Goal: Information Seeking & Learning: Learn about a topic

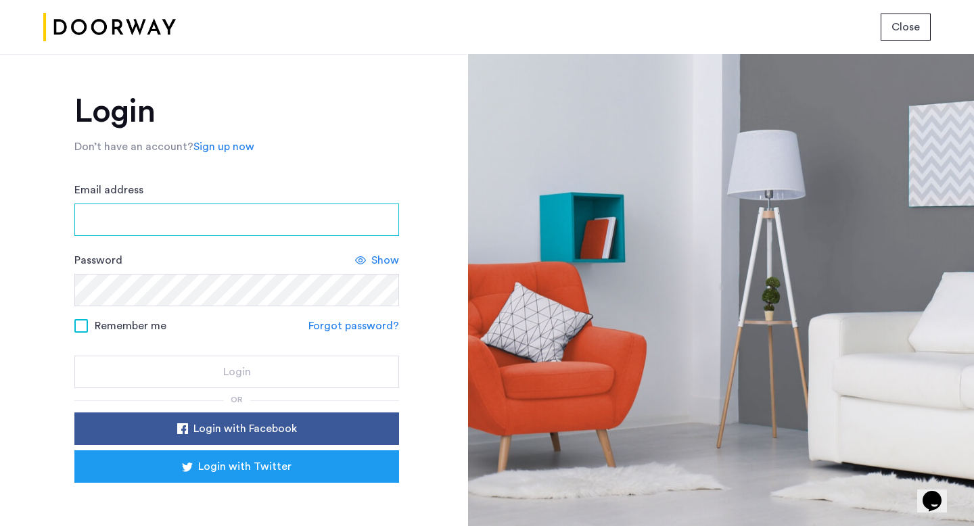
click at [345, 217] on input "Email address" at bounding box center [236, 220] width 325 height 32
type input "**********"
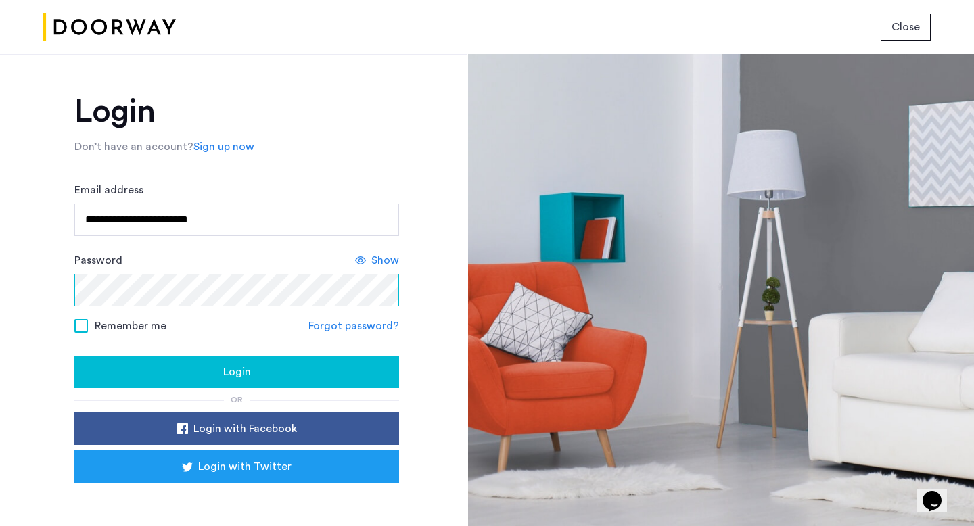
click at [74, 356] on button "Login" at bounding box center [236, 372] width 325 height 32
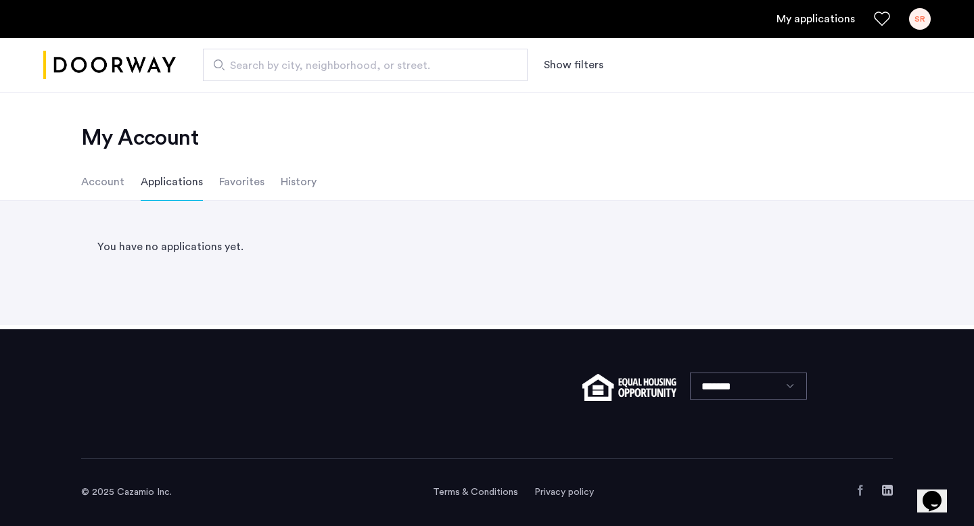
click at [109, 181] on li "Account" at bounding box center [102, 182] width 43 height 38
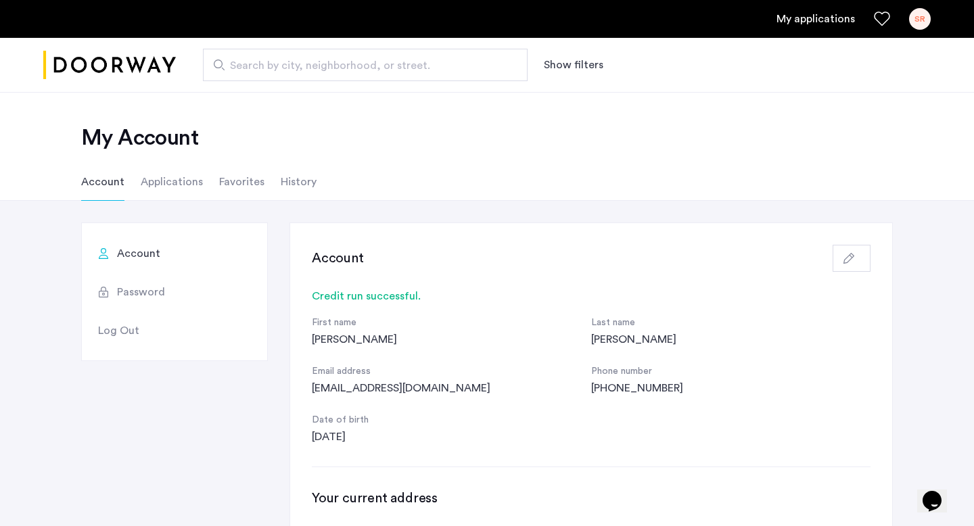
click at [181, 186] on li "Applications" at bounding box center [172, 182] width 62 height 38
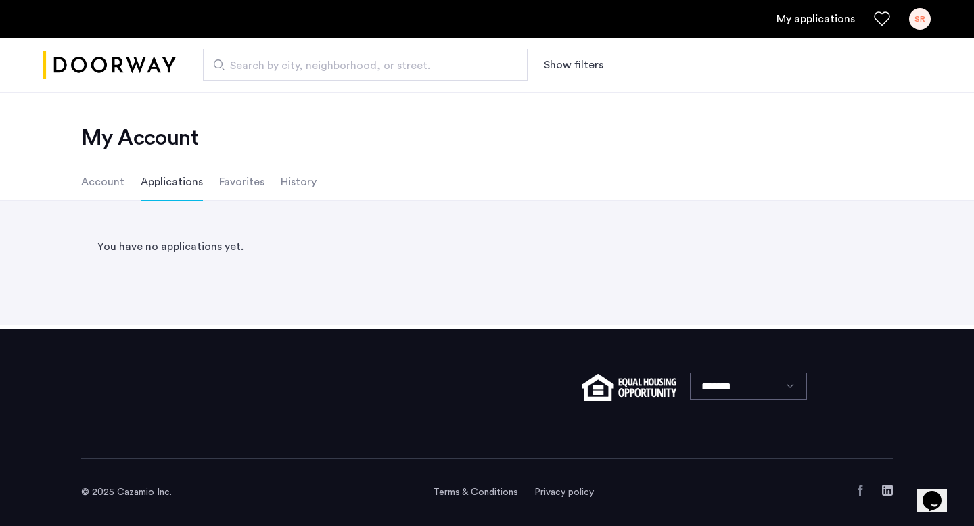
click at [104, 188] on li "Account" at bounding box center [102, 182] width 43 height 38
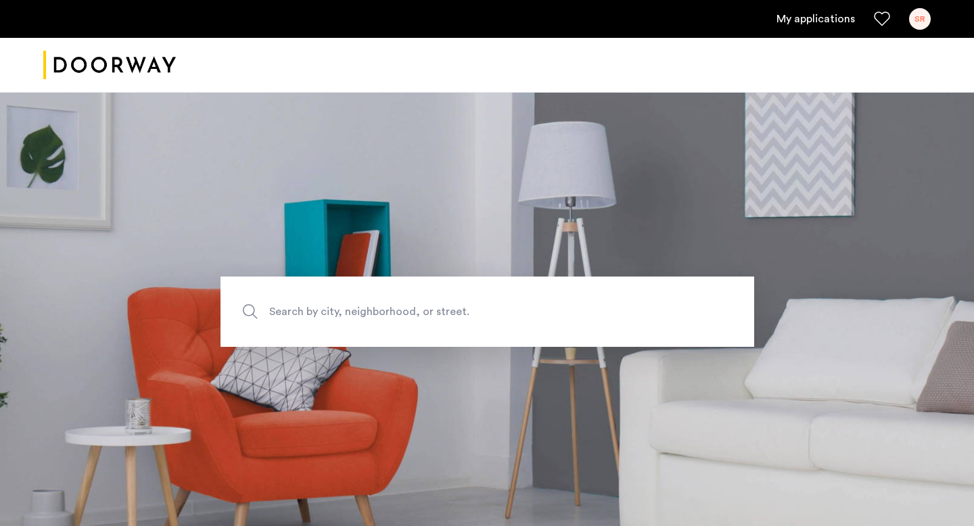
click at [800, 16] on link "My applications" at bounding box center [815, 19] width 78 height 16
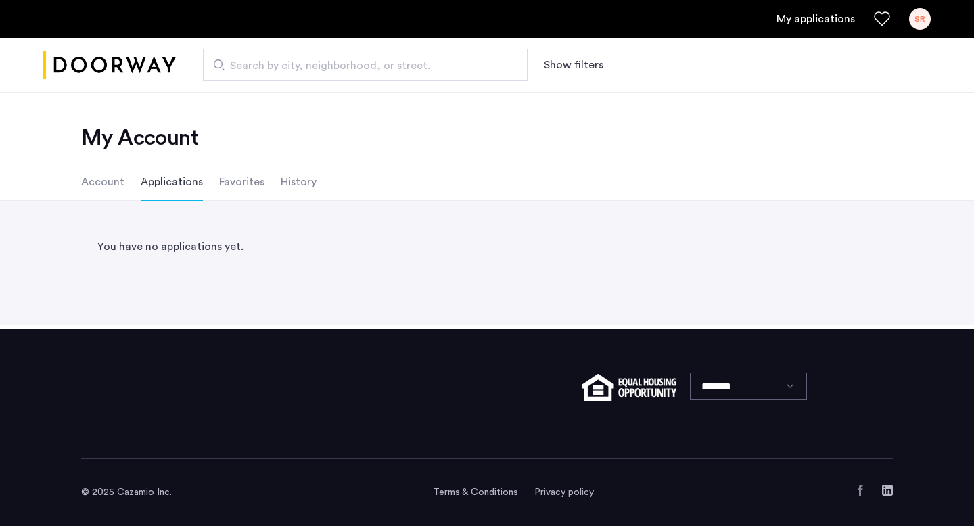
click at [112, 181] on li "Account" at bounding box center [102, 182] width 43 height 38
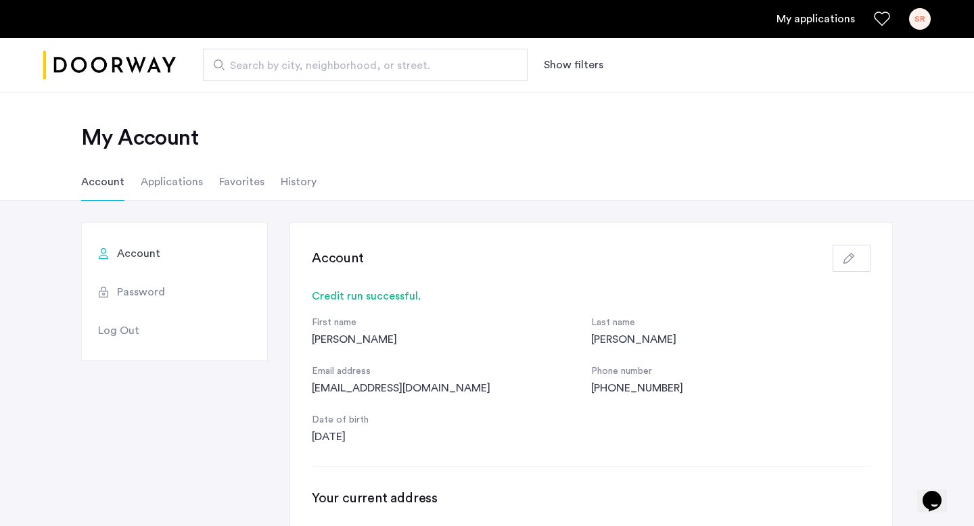
scroll to position [3, 0]
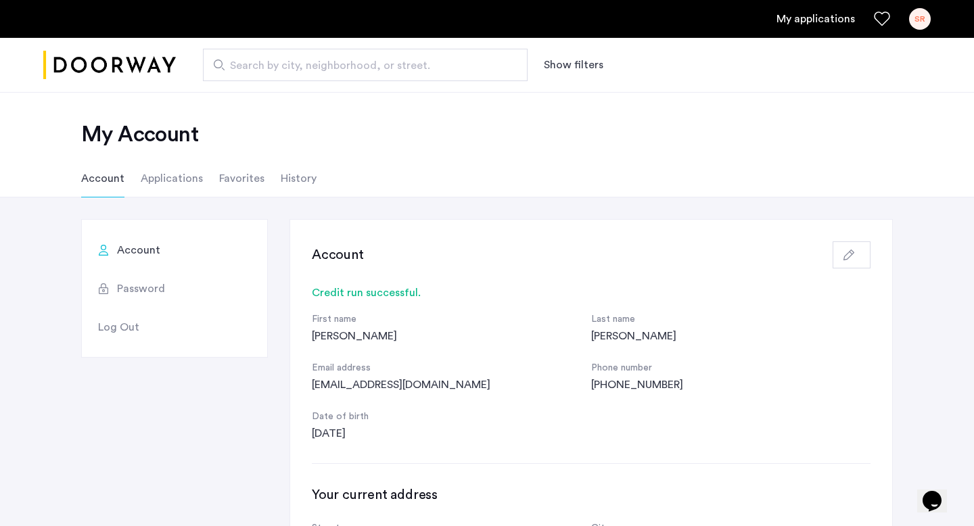
click at [312, 170] on ul "Account Applications Favorites History" at bounding box center [487, 179] width 852 height 38
click at [306, 176] on li "History" at bounding box center [299, 179] width 36 height 38
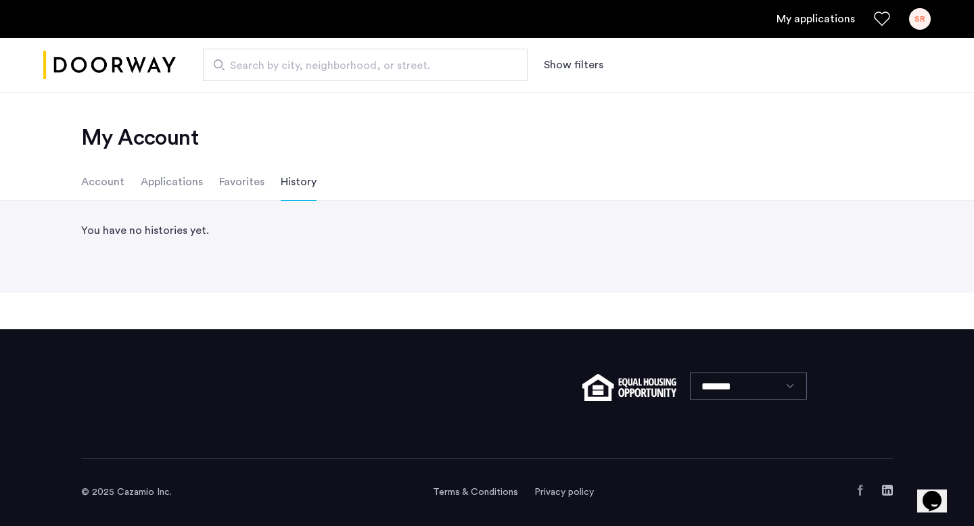
click at [262, 181] on ul "Account Applications Favorites History" at bounding box center [487, 182] width 852 height 38
click at [245, 181] on li "Favorites" at bounding box center [241, 182] width 45 height 38
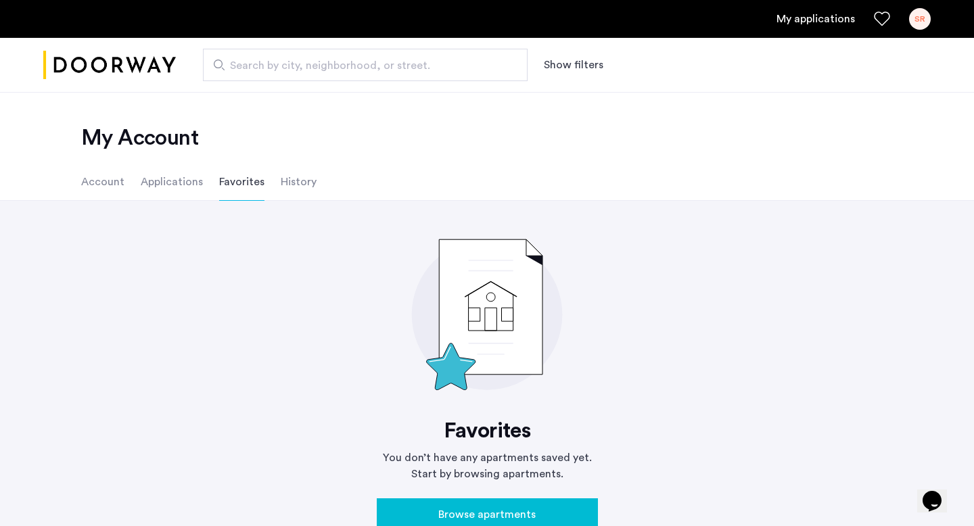
click at [108, 183] on li "Account" at bounding box center [102, 182] width 43 height 38
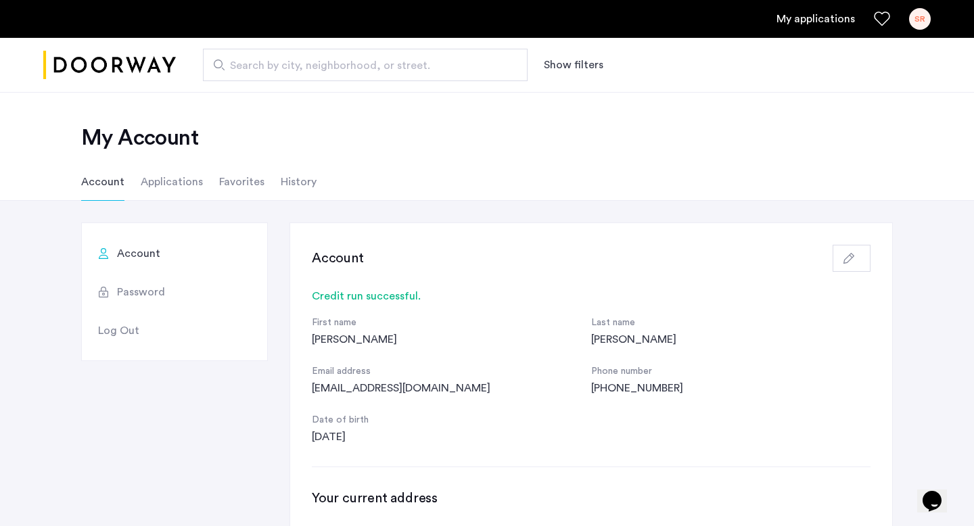
click at [318, 64] on span "Search by city, neighborhood, or street." at bounding box center [360, 65] width 260 height 16
click at [318, 64] on input "Search by city, neighborhood, or street." at bounding box center [365, 65] width 325 height 32
click at [326, 68] on span "Search by city, neighborhood, or street." at bounding box center [360, 65] width 260 height 16
click at [326, 68] on input "Search by city, neighborhood, or street." at bounding box center [365, 65] width 325 height 32
type input "**********"
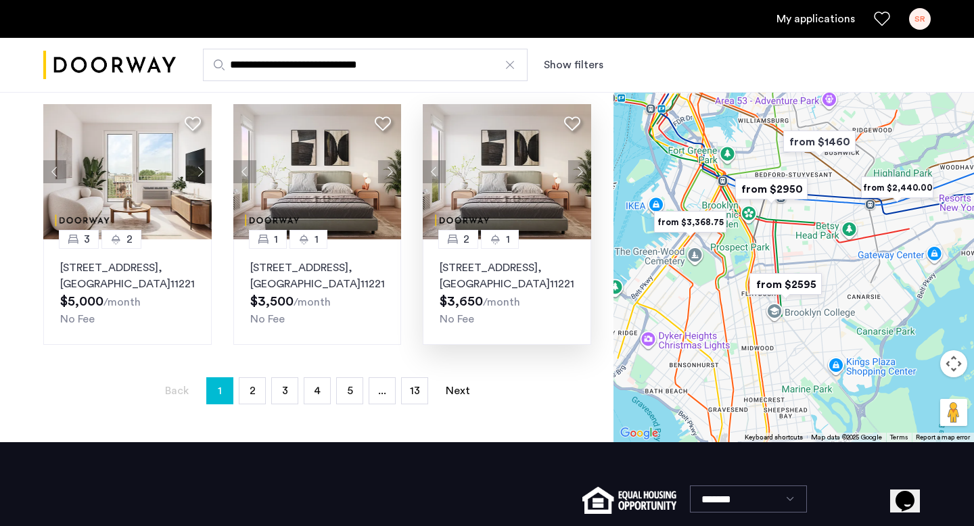
scroll to position [866, 0]
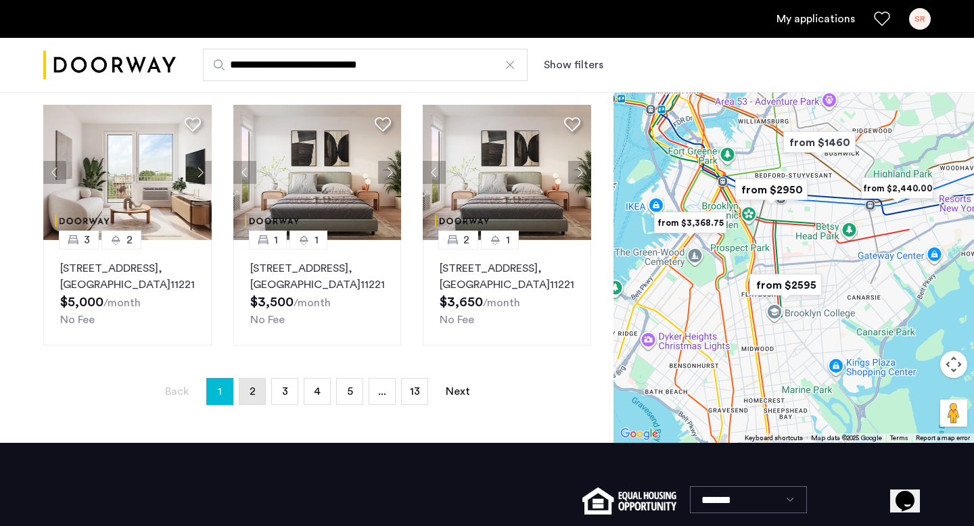
click at [243, 404] on link "page 2" at bounding box center [252, 392] width 26 height 26
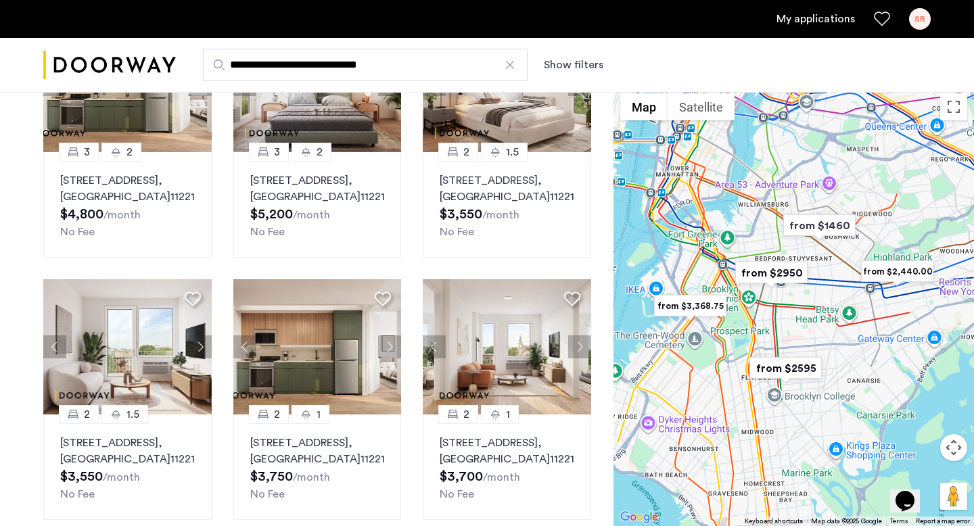
scroll to position [178, 0]
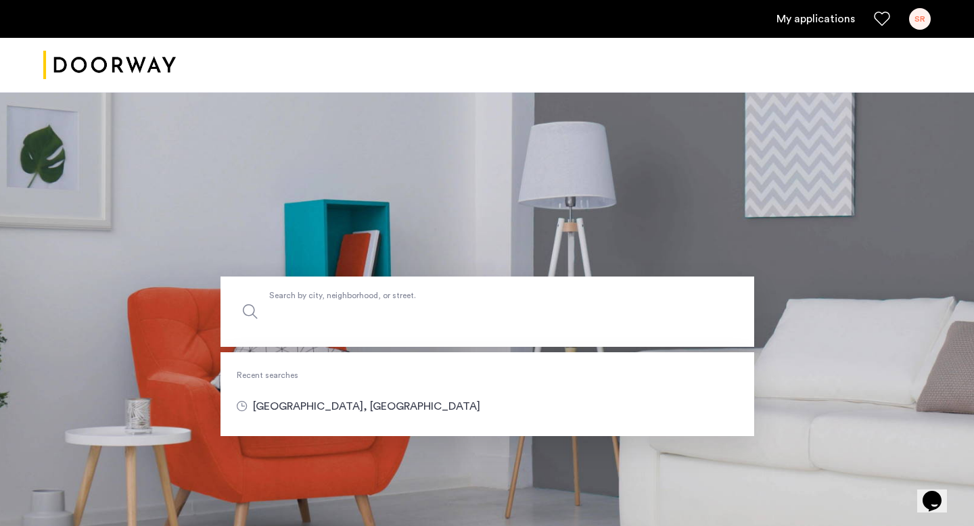
click at [588, 281] on input "Search by city, neighborhood, or street." at bounding box center [486, 312] width 533 height 70
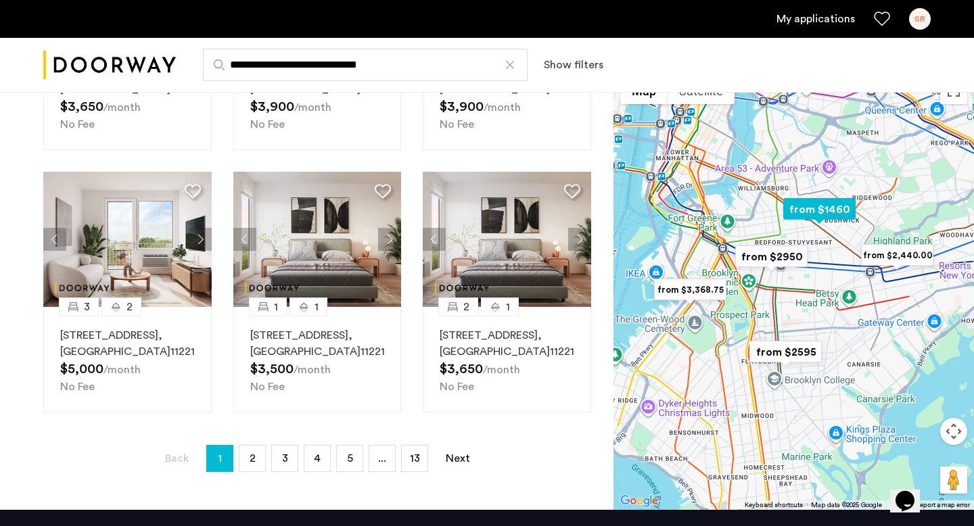
scroll to position [819, 0]
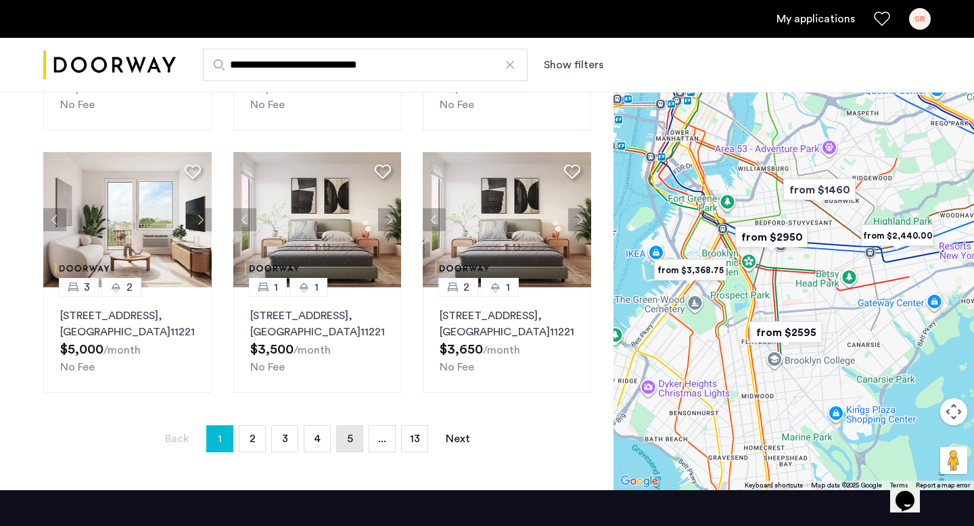
click at [351, 447] on link "page 5" at bounding box center [350, 439] width 26 height 26
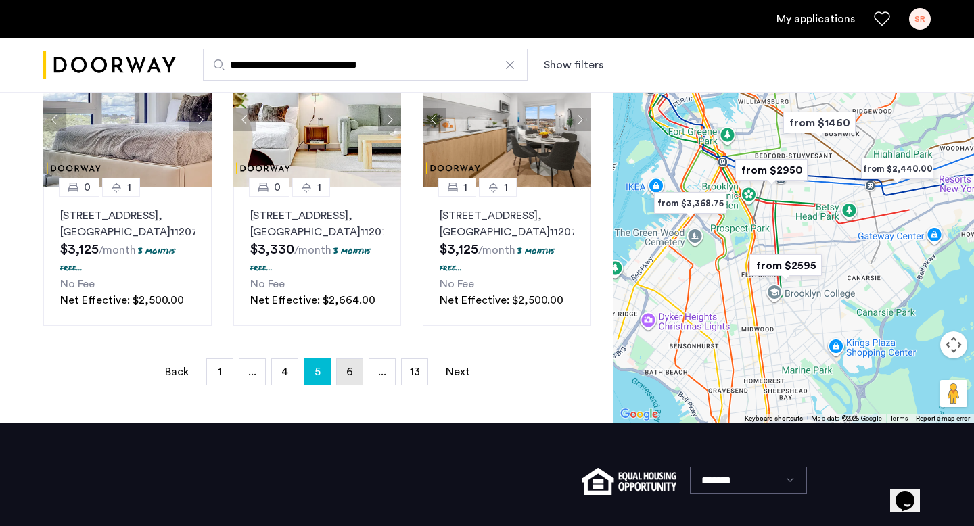
scroll to position [1032, 0]
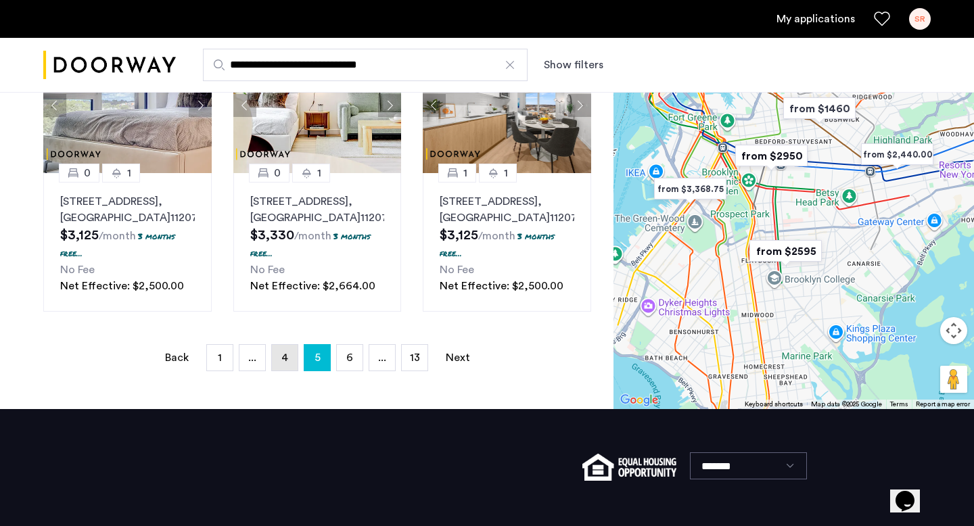
click at [295, 371] on link "page 4" at bounding box center [285, 358] width 26 height 26
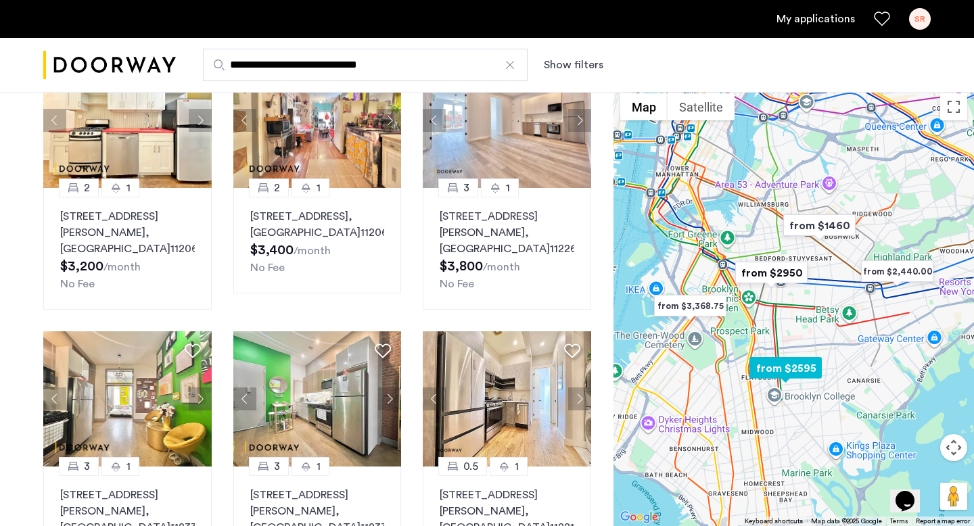
scroll to position [1012, 0]
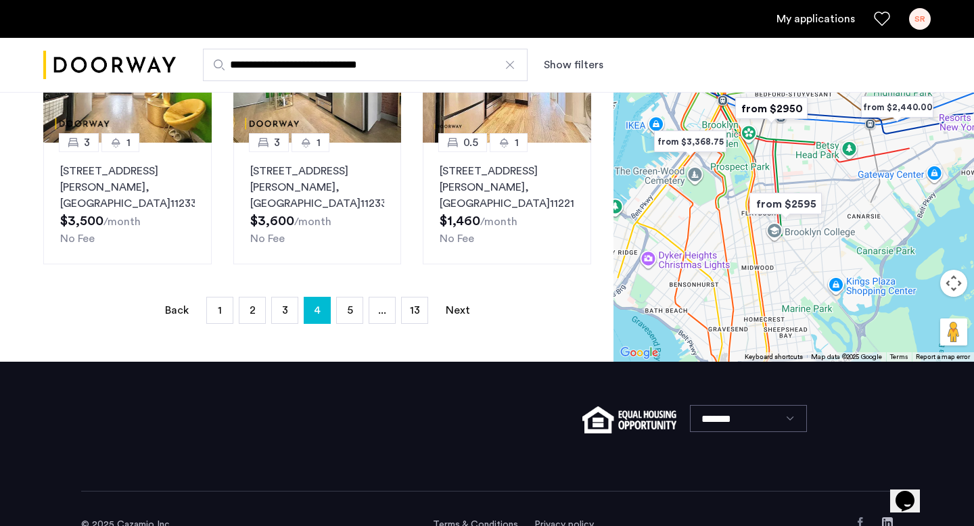
click at [271, 297] on li "page 3" at bounding box center [284, 310] width 27 height 27
click at [276, 297] on link "page 3" at bounding box center [285, 310] width 26 height 26
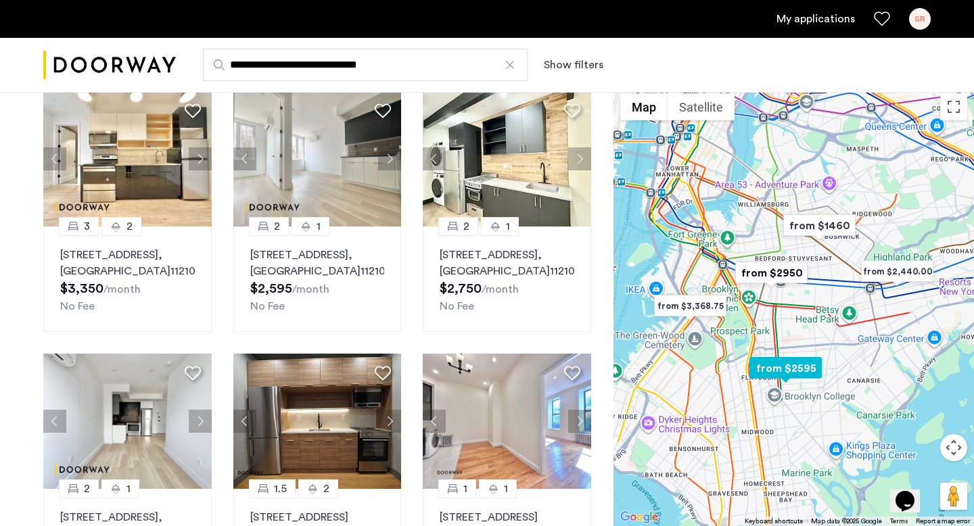
scroll to position [1061, 0]
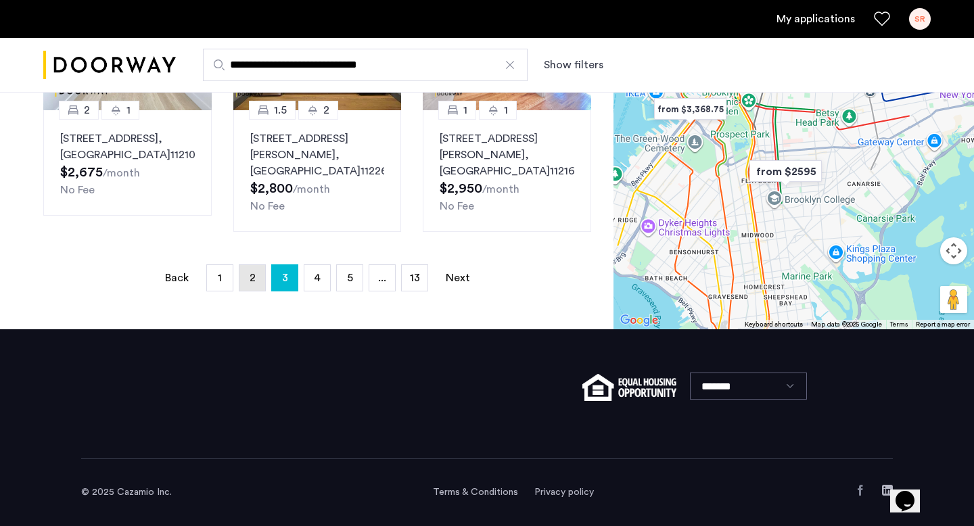
click at [252, 276] on span "2" at bounding box center [252, 277] width 6 height 11
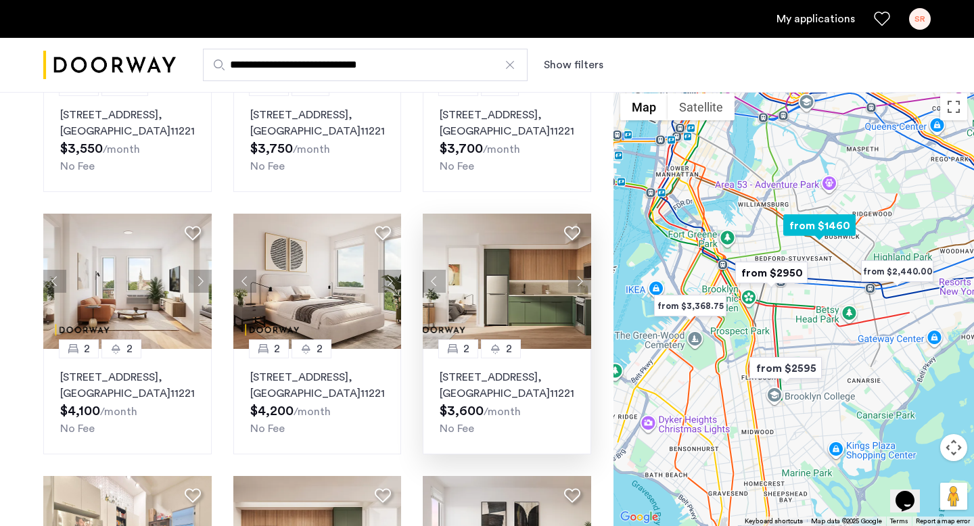
scroll to position [493, 0]
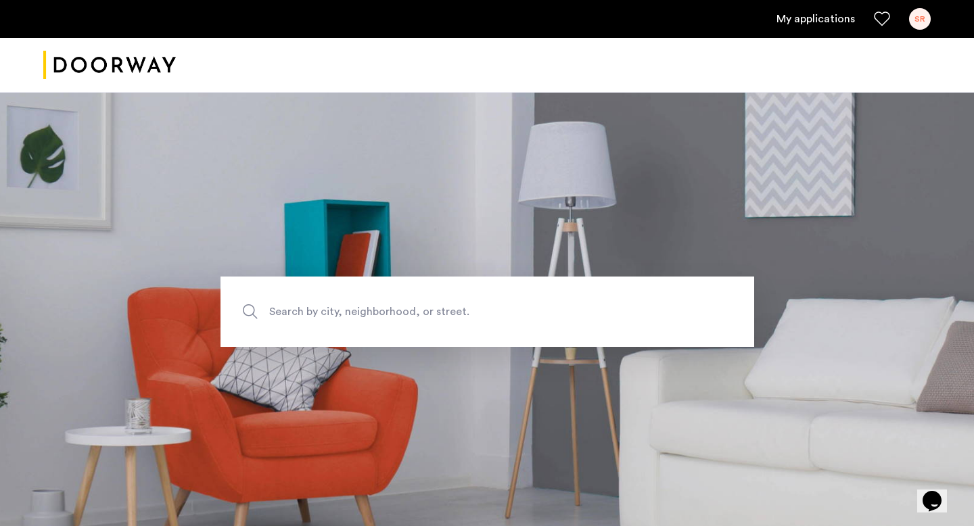
click at [402, 314] on span "Search by city, neighborhood, or street." at bounding box center [455, 312] width 373 height 18
click at [402, 314] on input "Search by city, neighborhood, or street." at bounding box center [486, 312] width 533 height 70
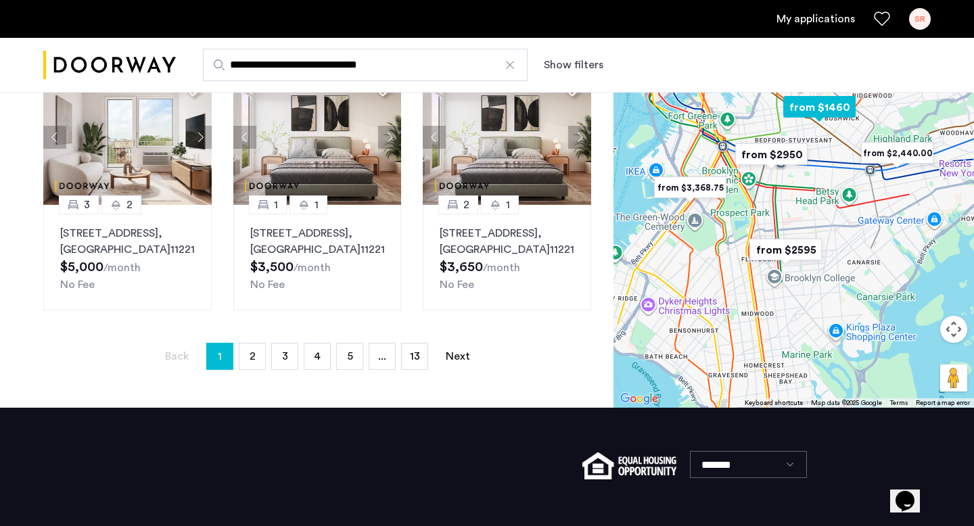
scroll to position [996, 0]
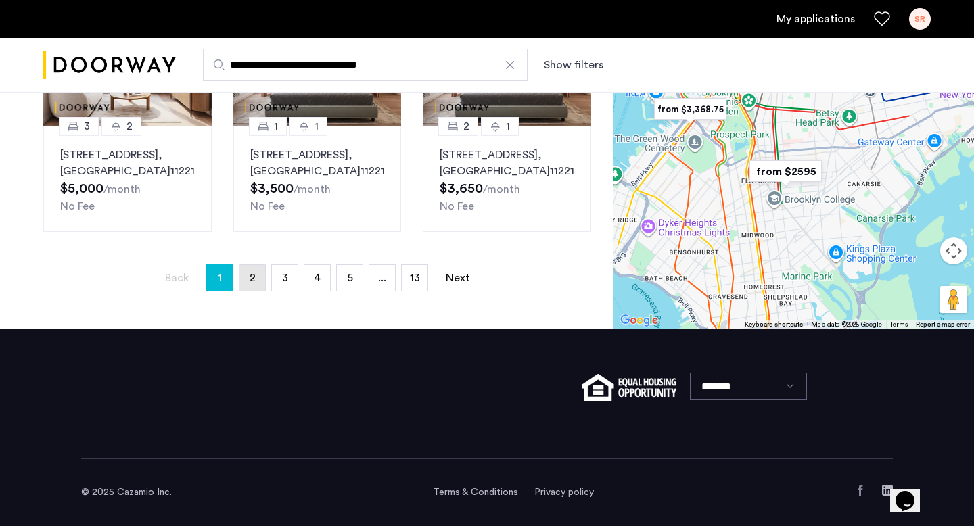
click at [249, 274] on span "2" at bounding box center [252, 277] width 6 height 11
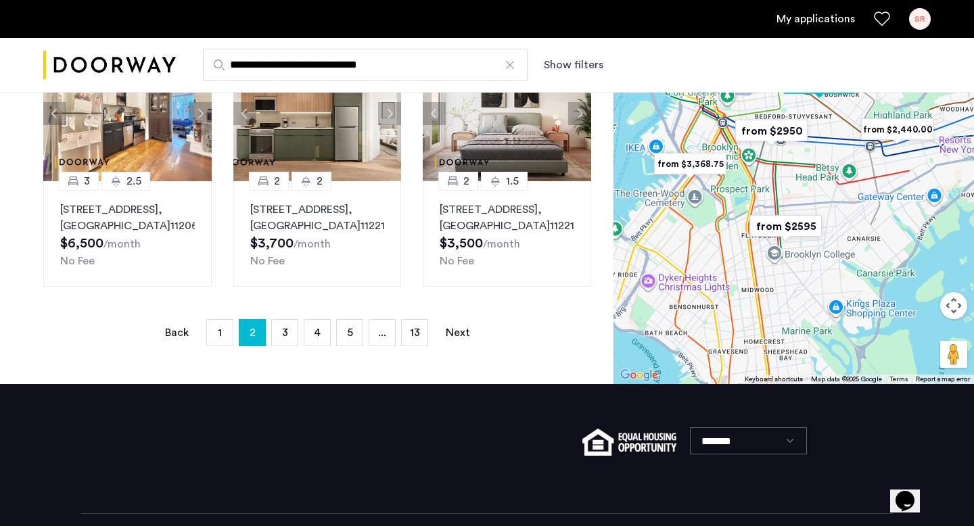
scroll to position [928, 0]
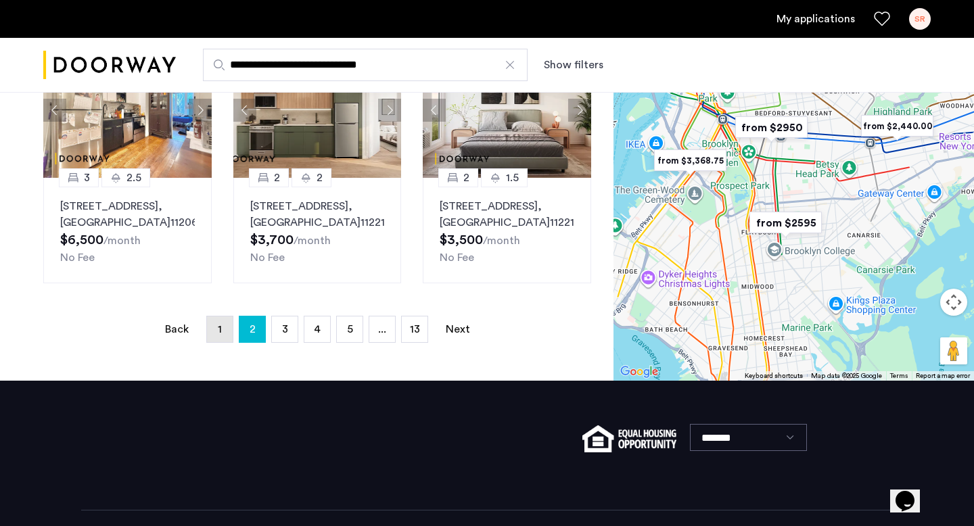
click at [219, 339] on link "page 1" at bounding box center [220, 329] width 26 height 26
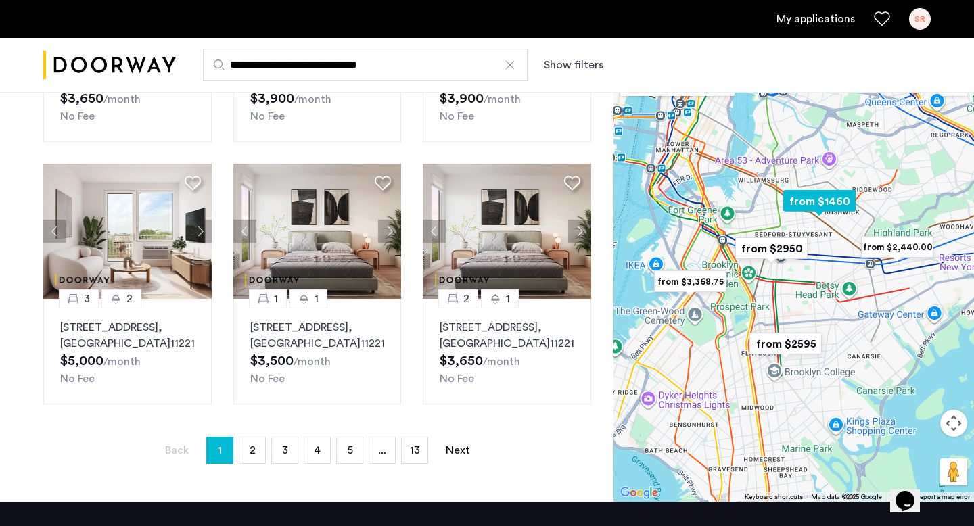
scroll to position [828, 0]
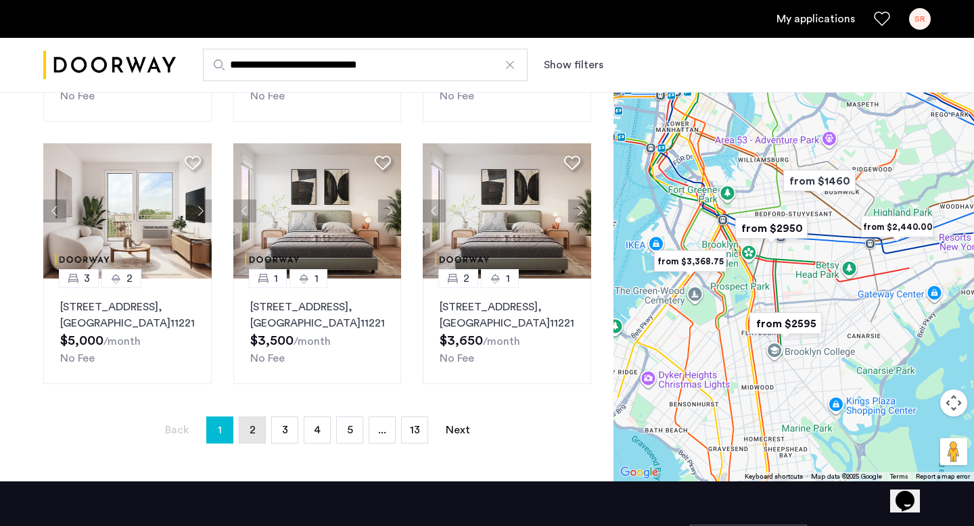
click at [249, 443] on link "page 2" at bounding box center [252, 430] width 26 height 26
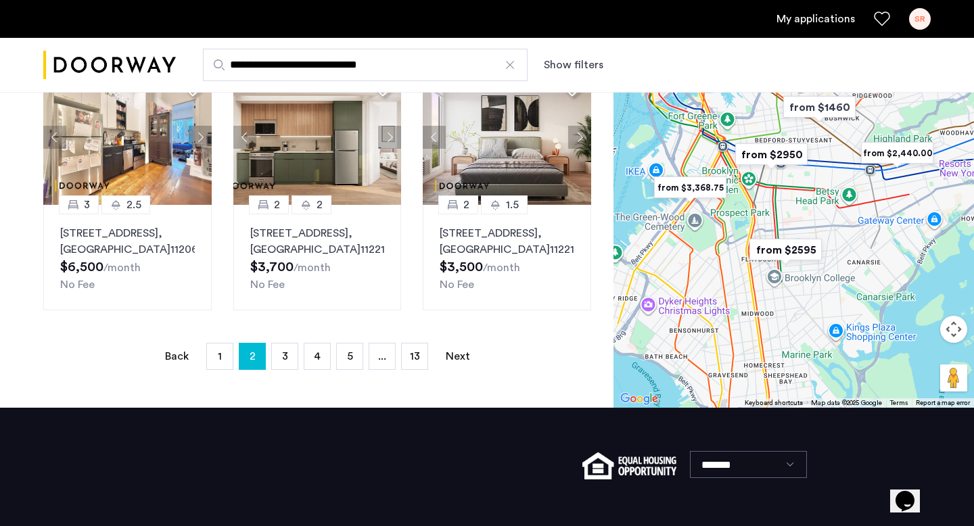
scroll to position [907, 0]
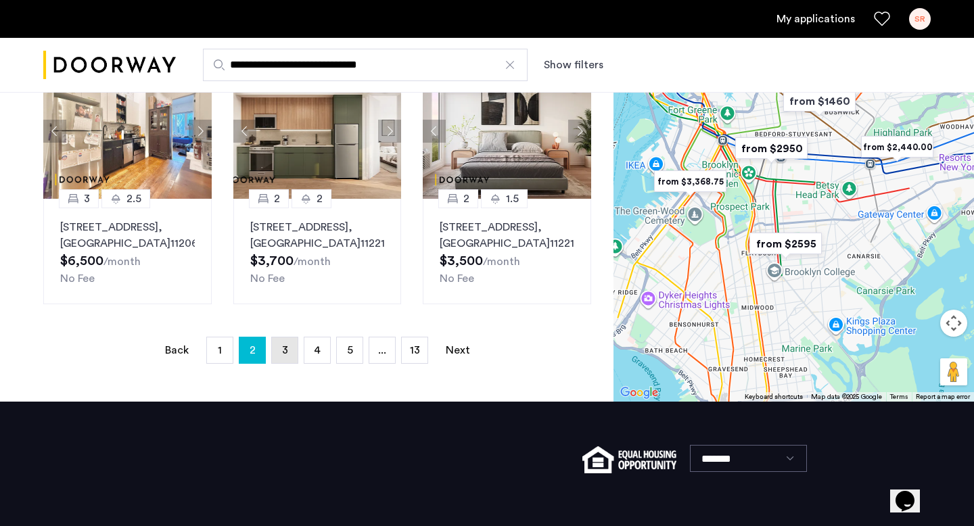
click at [282, 350] on span "3" at bounding box center [285, 350] width 6 height 11
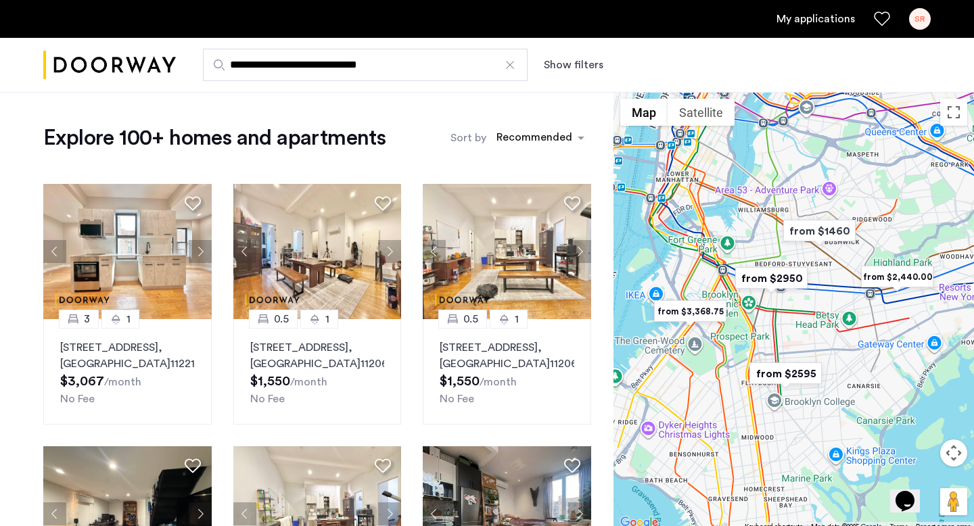
click at [418, 68] on input "**********" at bounding box center [365, 65] width 325 height 32
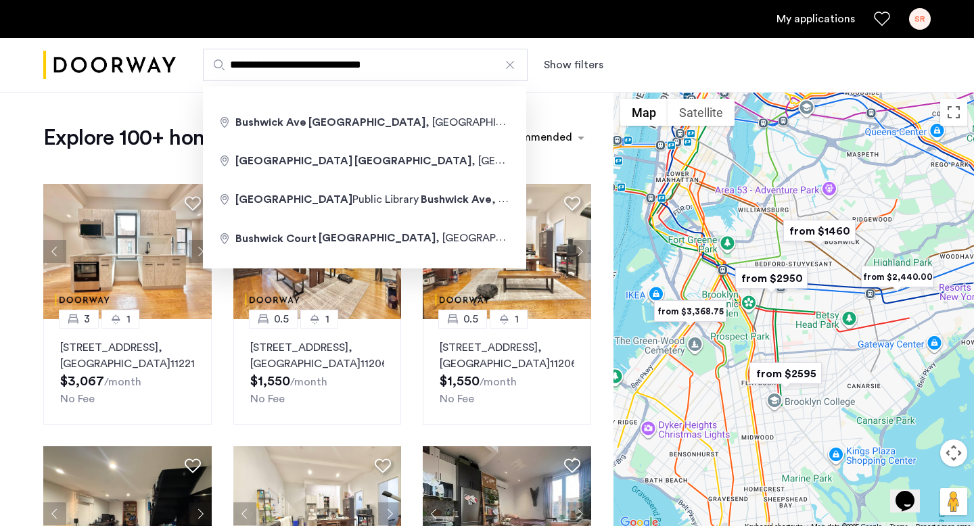
type input "**********"
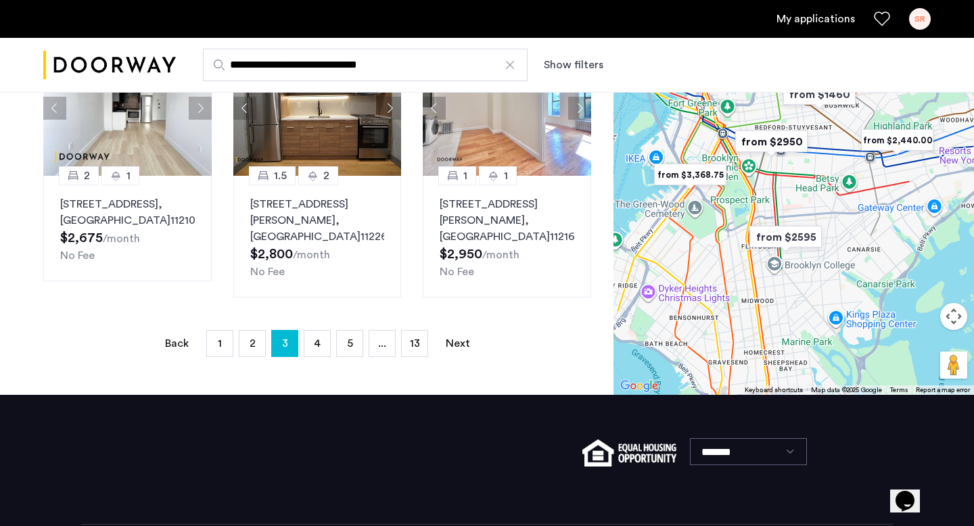
scroll to position [963, 0]
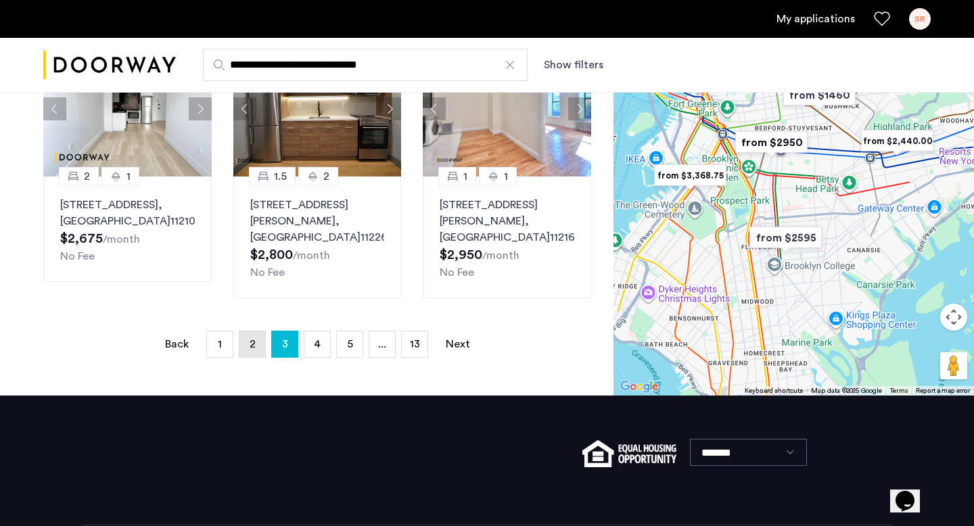
click at [243, 357] on link "page 2" at bounding box center [252, 344] width 26 height 26
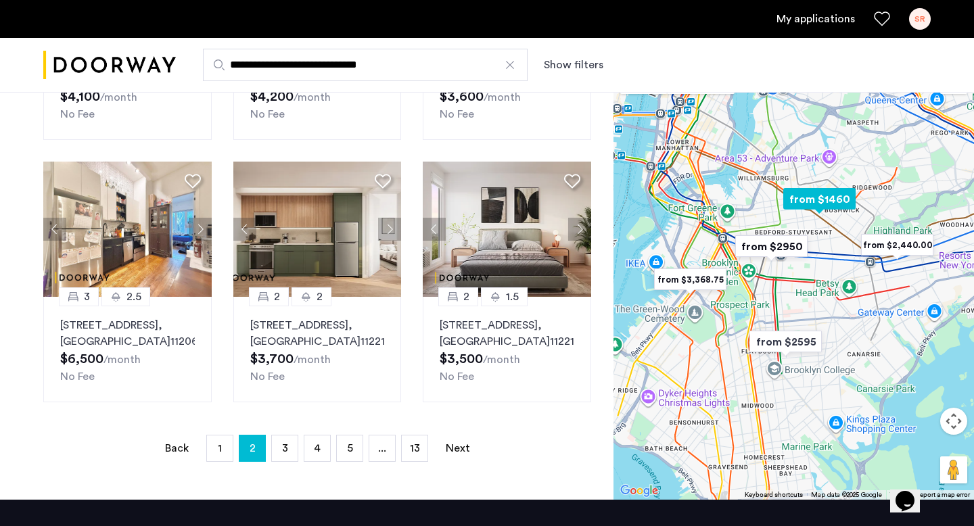
scroll to position [810, 0]
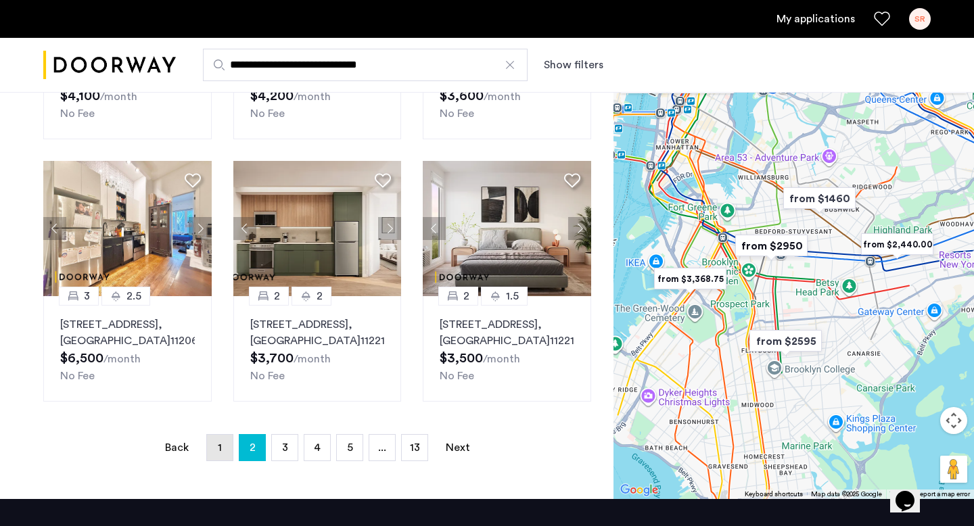
click at [229, 446] on link "page 1" at bounding box center [220, 448] width 26 height 26
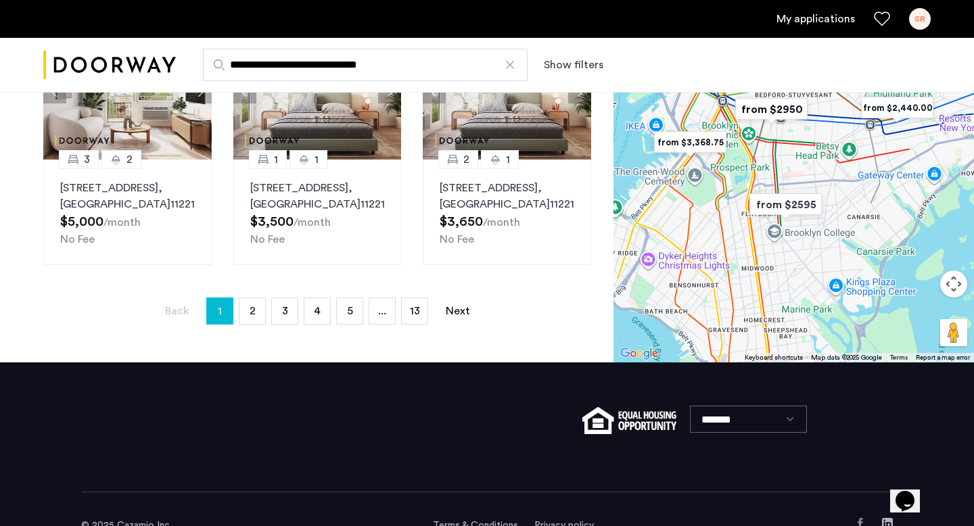
scroll to position [933, 0]
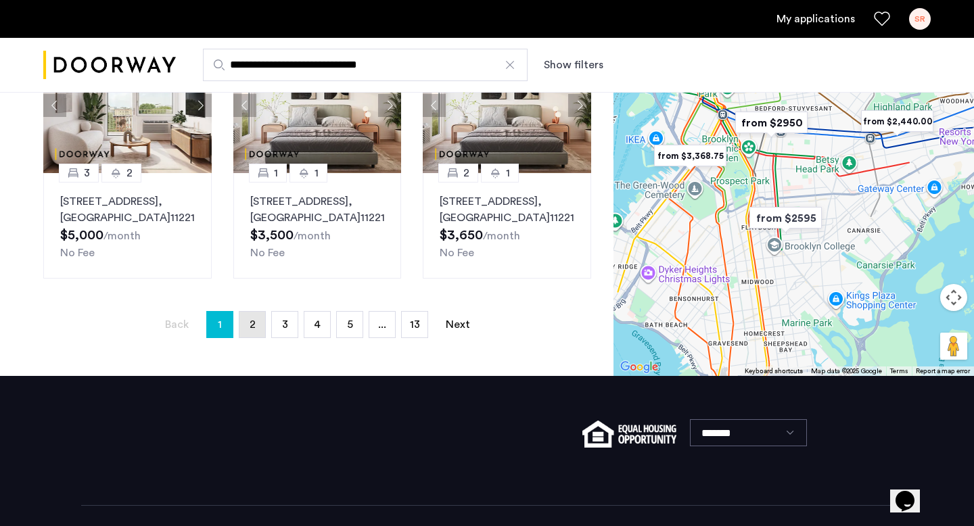
click at [250, 330] on span "2" at bounding box center [252, 324] width 6 height 11
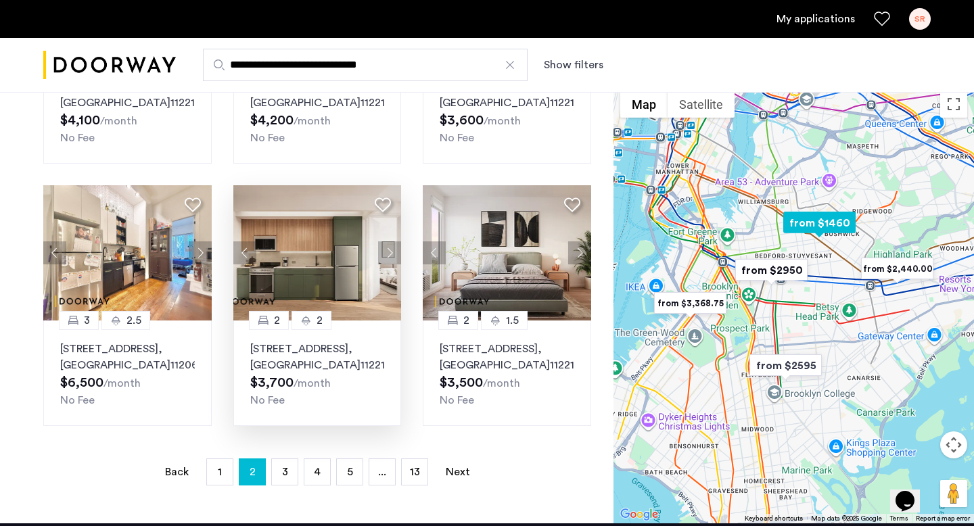
scroll to position [785, 0]
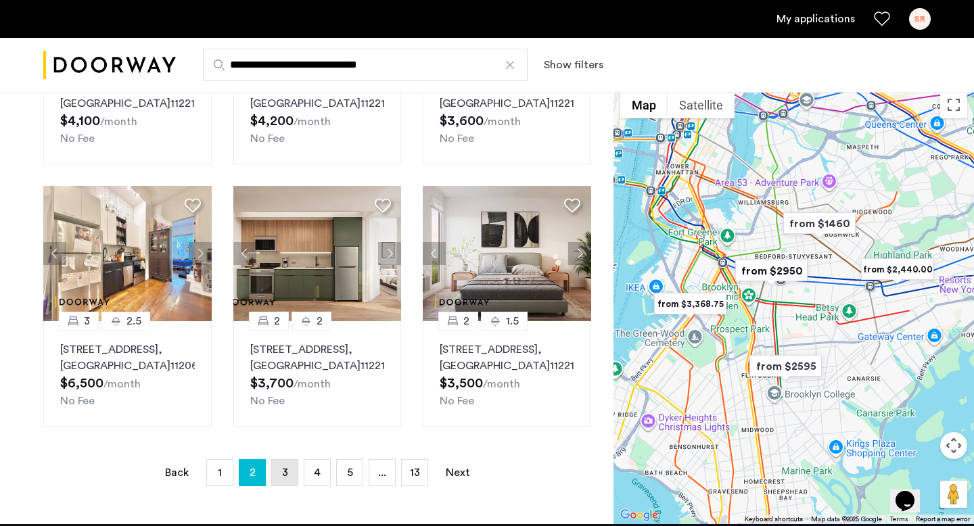
click at [286, 469] on span "3" at bounding box center [285, 472] width 6 height 11
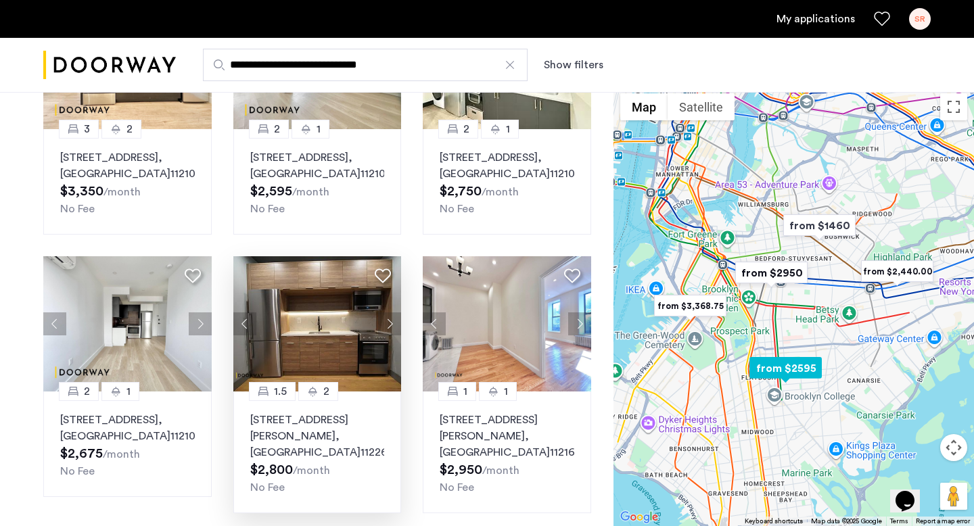
scroll to position [1061, 0]
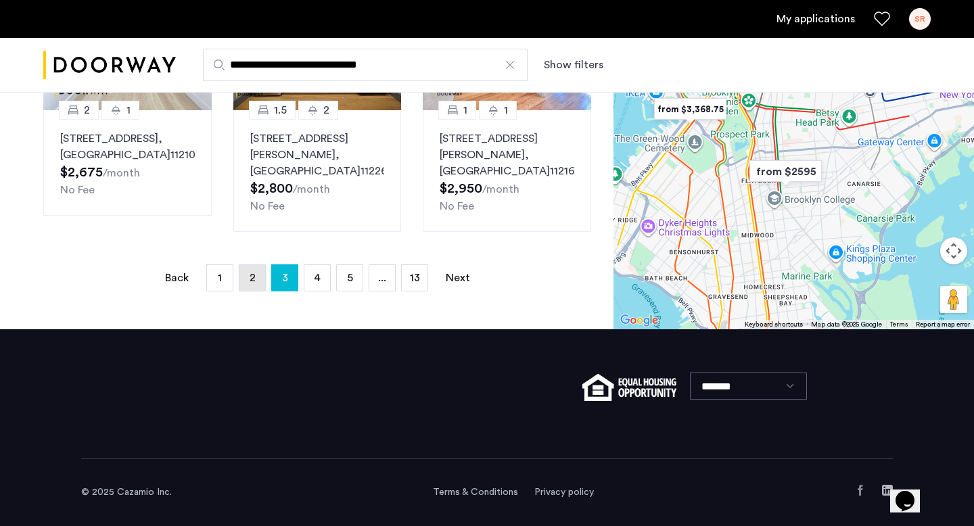
click at [264, 285] on link "page 2" at bounding box center [252, 278] width 26 height 26
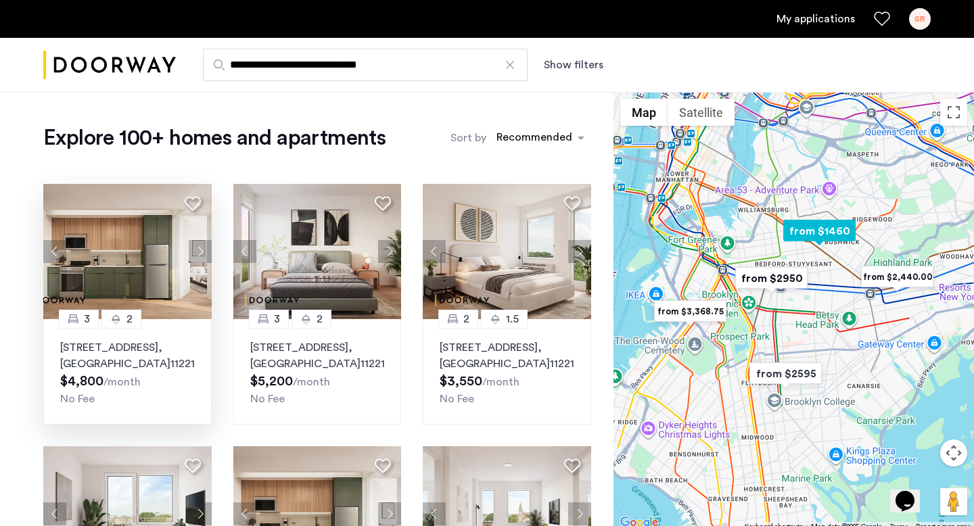
click at [164, 270] on img at bounding box center [127, 251] width 168 height 135
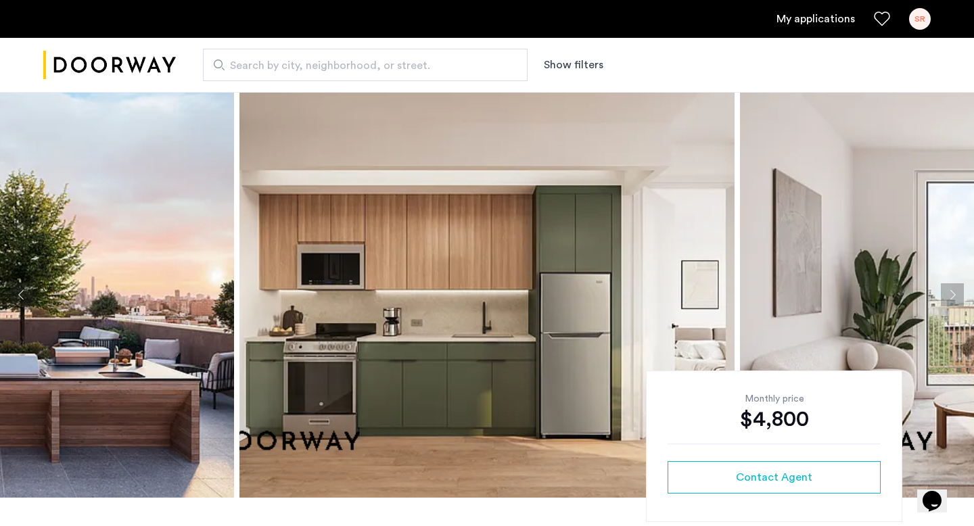
click at [798, 16] on link "My applications" at bounding box center [815, 19] width 78 height 16
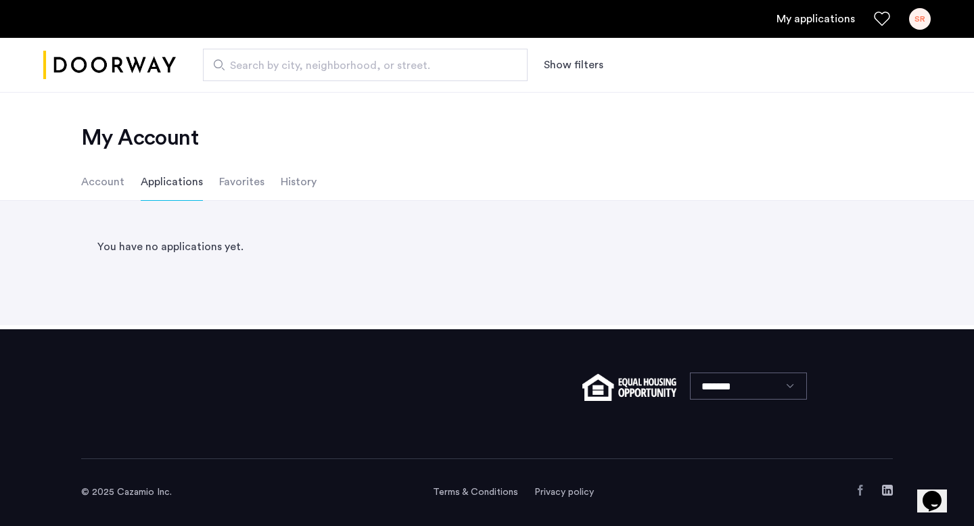
click at [93, 187] on li "Account" at bounding box center [102, 182] width 43 height 38
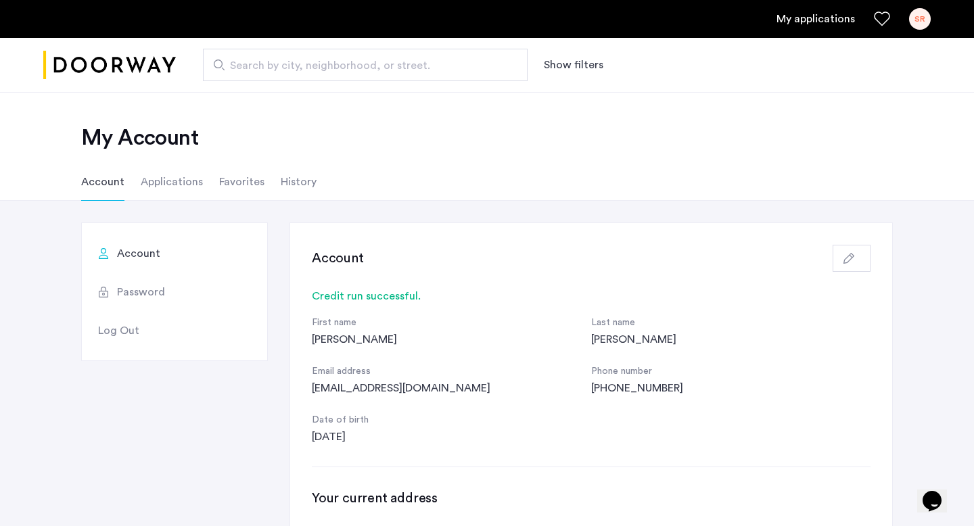
click at [151, 289] on span "Password" at bounding box center [141, 292] width 48 height 16
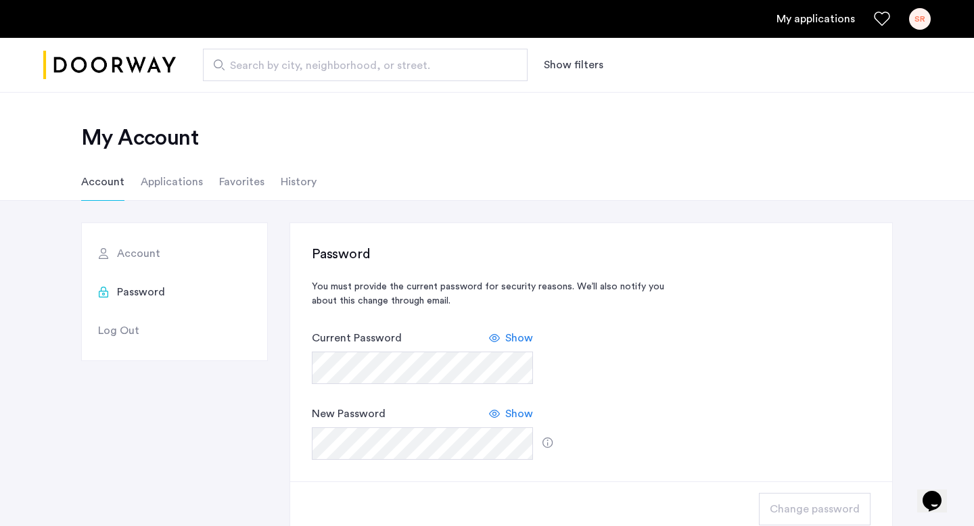
click at [143, 260] on span "Account" at bounding box center [138, 253] width 43 height 16
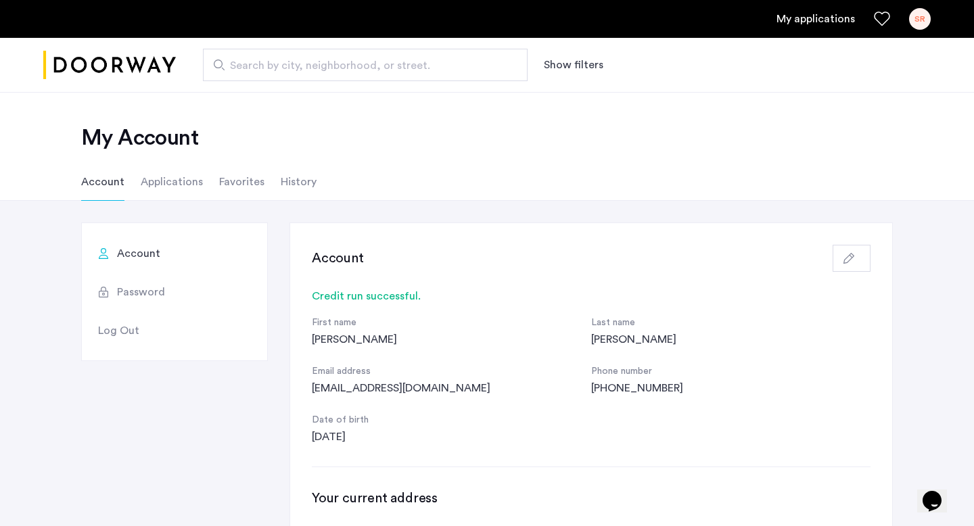
click at [283, 183] on li "History" at bounding box center [299, 182] width 36 height 38
